Goal: Information Seeking & Learning: Find specific fact

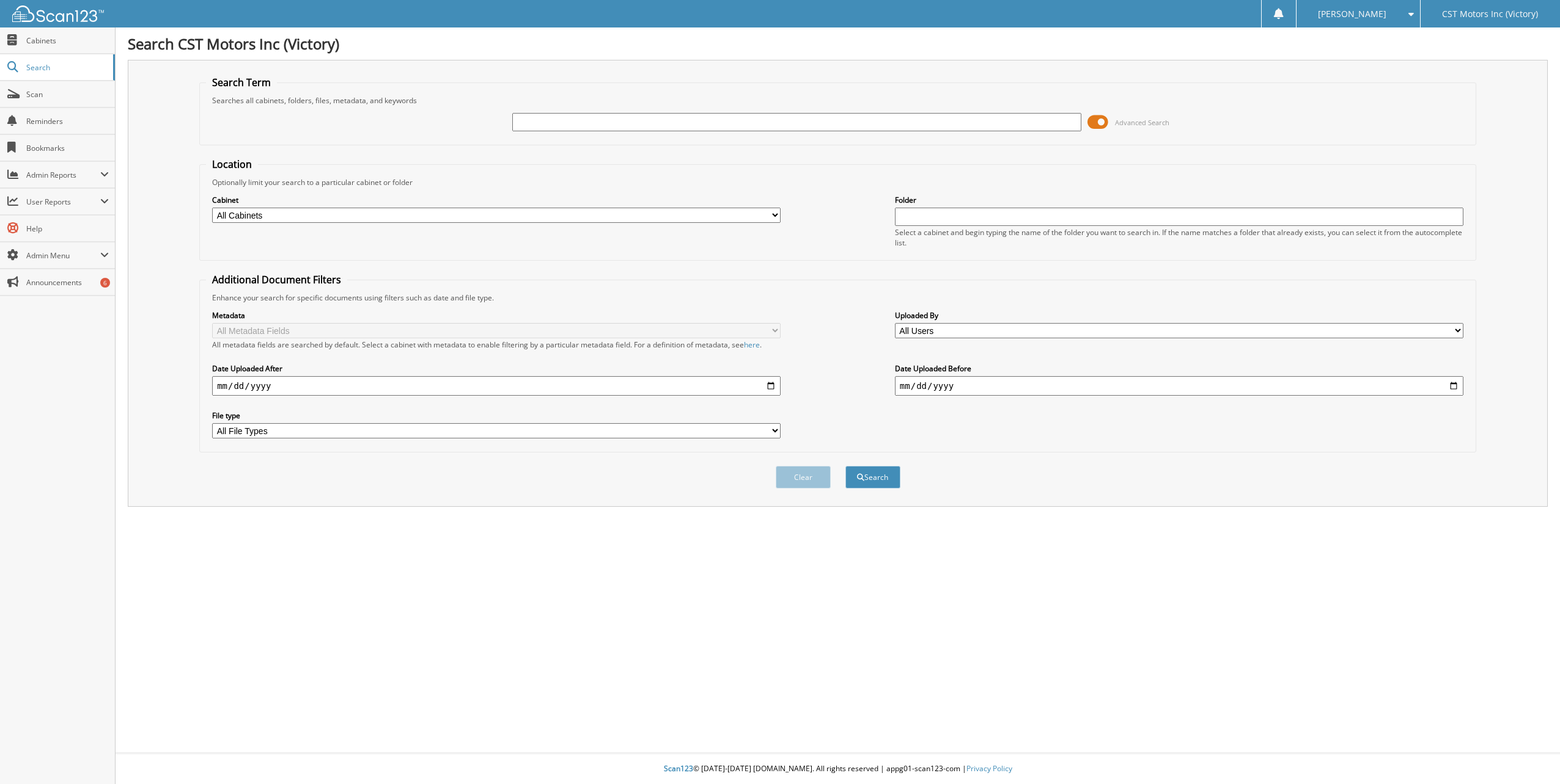
click at [666, 133] on div "Advanced Search" at bounding box center [838, 121] width 1263 height 33
click at [102, 66] on span "Search" at bounding box center [66, 67] width 81 height 10
type input "[GEOGRAPHIC_DATA]"
click at [845, 466] on button "Search" at bounding box center [872, 477] width 55 height 22
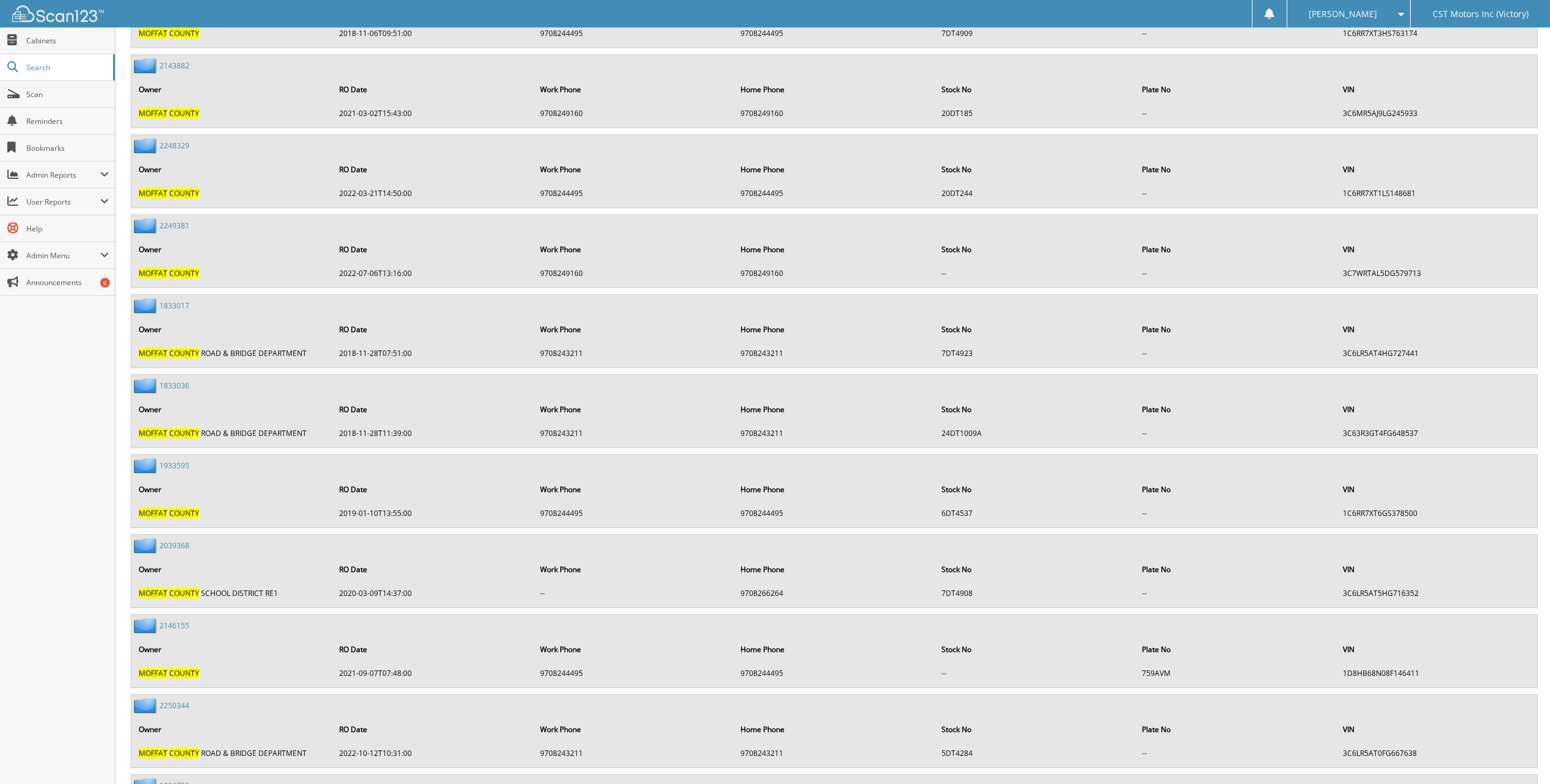
scroll to position [11261, 0]
